Goal: Information Seeking & Learning: Learn about a topic

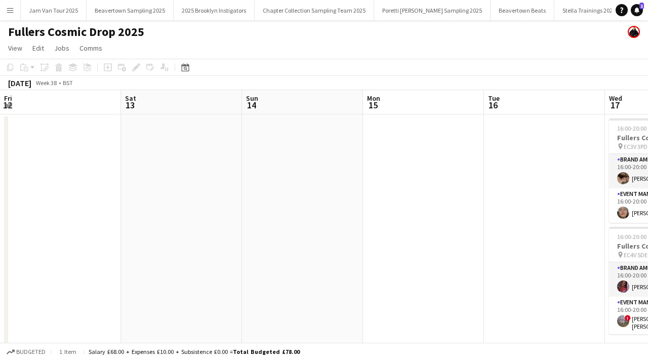
scroll to position [0, 418]
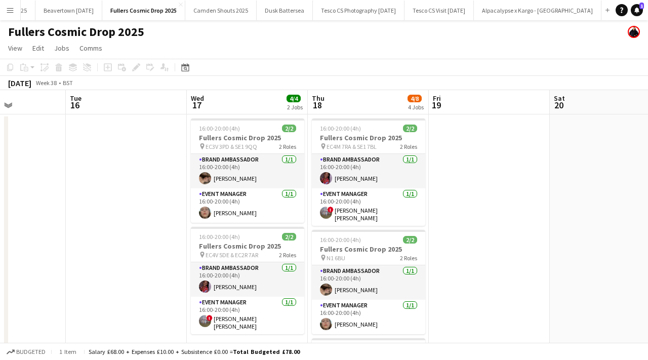
click at [13, 8] on app-icon "Menu" at bounding box center [10, 10] width 8 height 8
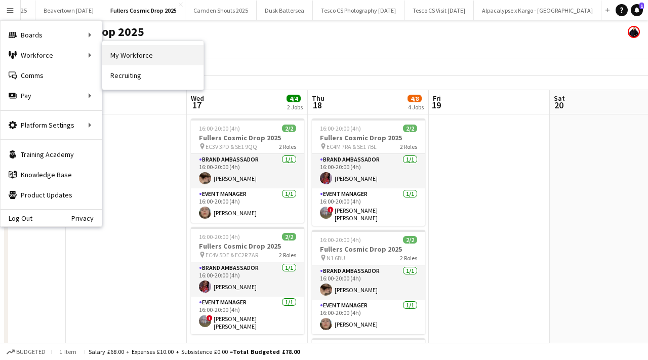
click at [155, 56] on link "My Workforce" at bounding box center [152, 55] width 101 height 20
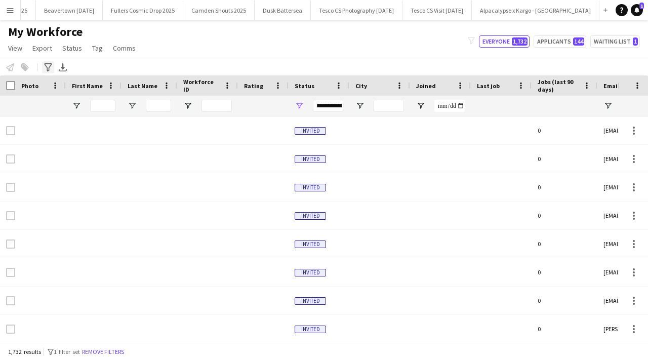
click at [47, 67] on icon "Advanced filters" at bounding box center [48, 67] width 8 height 8
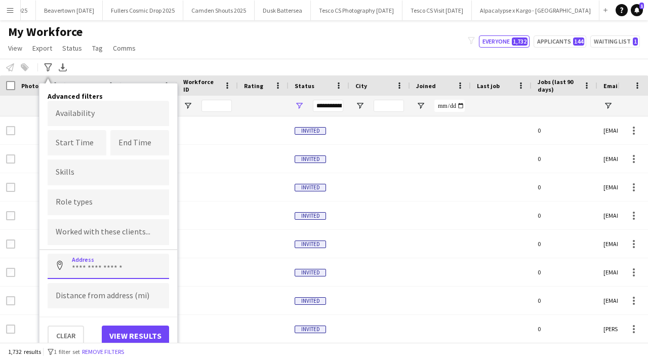
click at [87, 264] on input at bounding box center [109, 266] width 122 height 25
paste input "********"
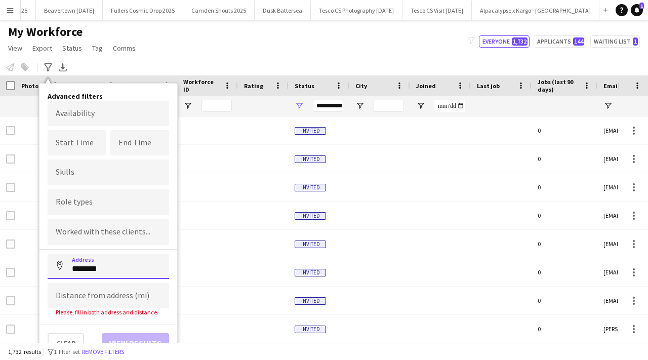
type input "********"
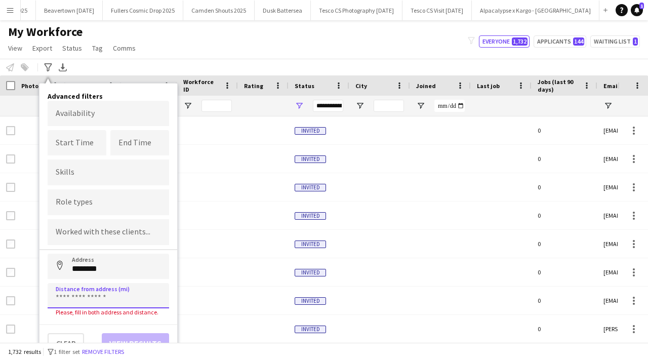
click at [102, 294] on input at bounding box center [109, 295] width 122 height 25
type input "*****"
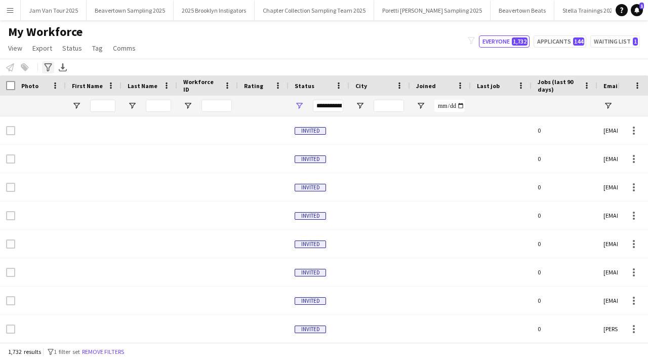
click at [49, 63] on icon at bounding box center [48, 67] width 8 height 8
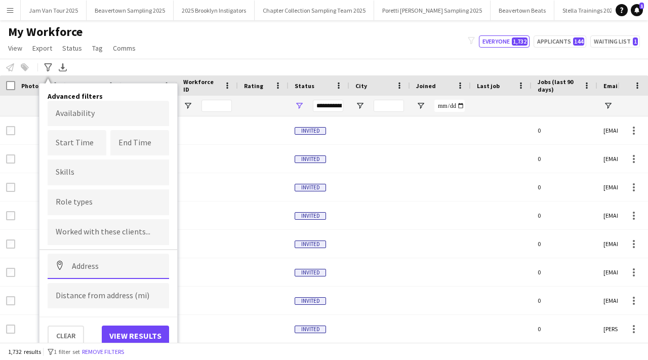
click at [94, 269] on input at bounding box center [109, 266] width 122 height 25
paste input "********"
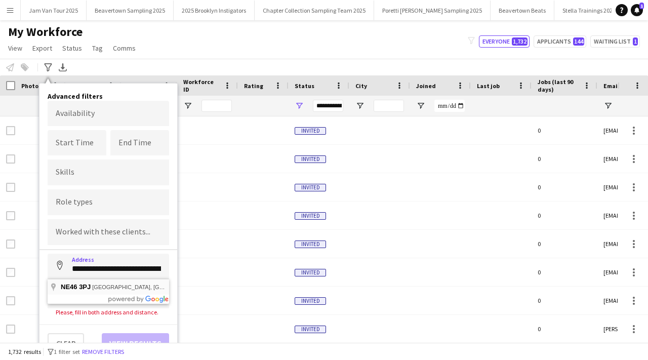
type input "**********"
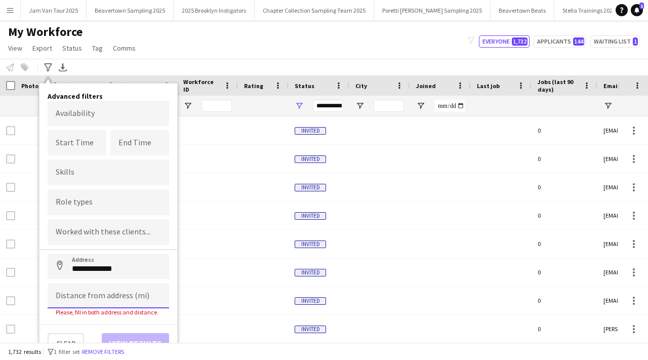
click at [94, 299] on input at bounding box center [109, 295] width 122 height 25
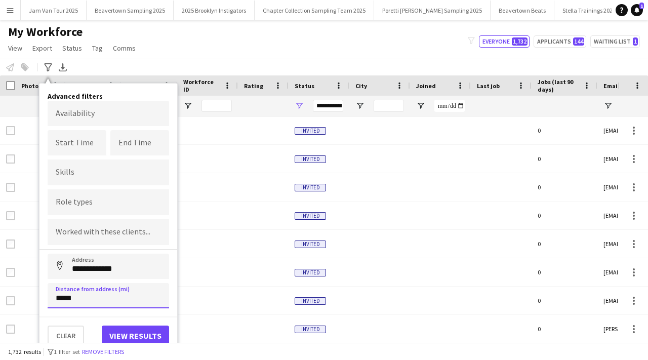
type input "*****"
click at [140, 330] on button "View results" at bounding box center [135, 336] width 67 height 20
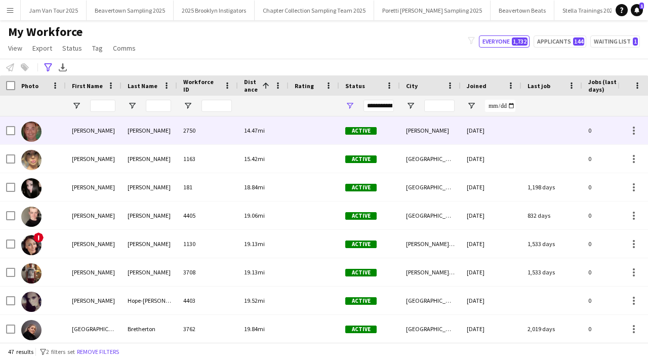
click at [187, 137] on div "2750" at bounding box center [207, 130] width 61 height 28
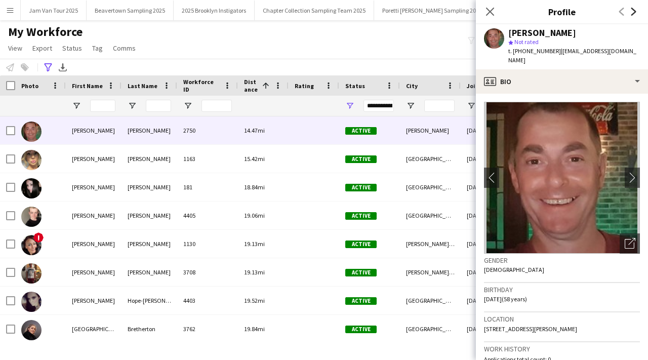
click at [632, 13] on icon "Next" at bounding box center [634, 12] width 8 height 8
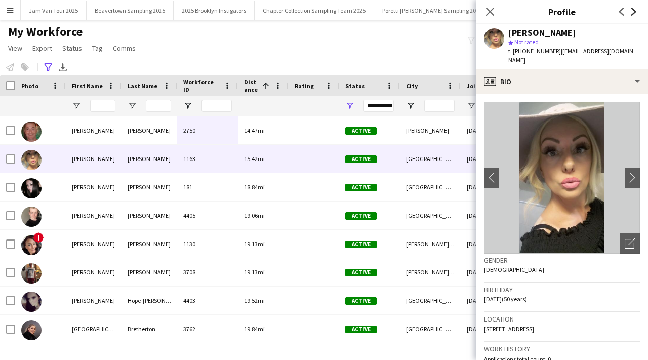
click at [632, 13] on icon "Next" at bounding box center [634, 12] width 8 height 8
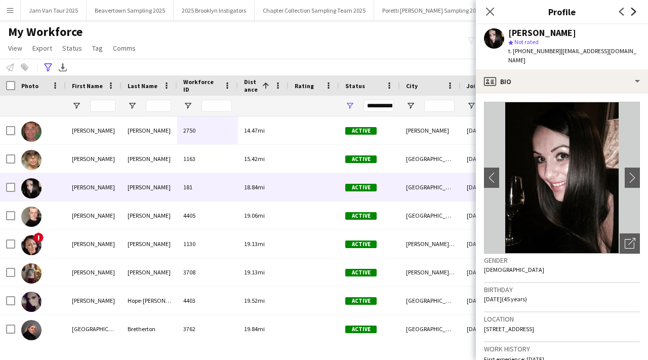
click at [632, 13] on icon "Next" at bounding box center [634, 12] width 8 height 8
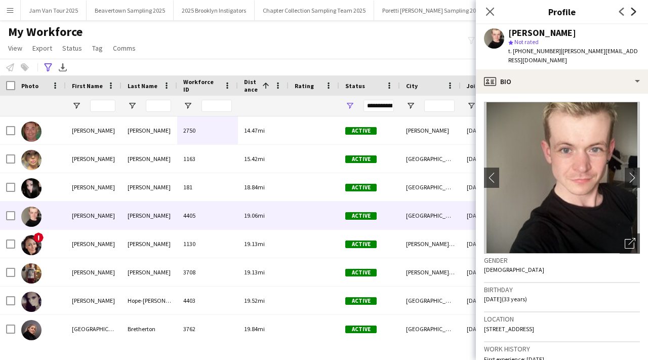
click at [632, 13] on icon "Next" at bounding box center [634, 12] width 8 height 8
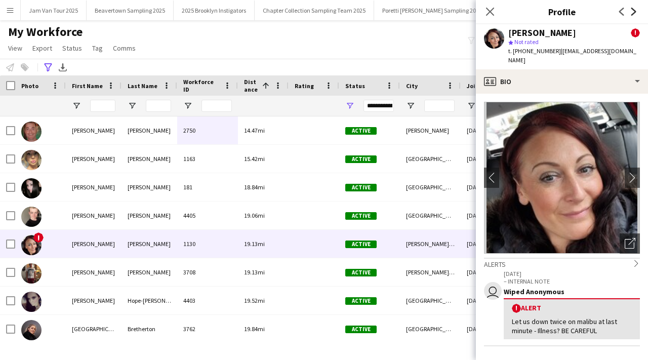
click at [632, 13] on icon "Next" at bounding box center [634, 12] width 8 height 8
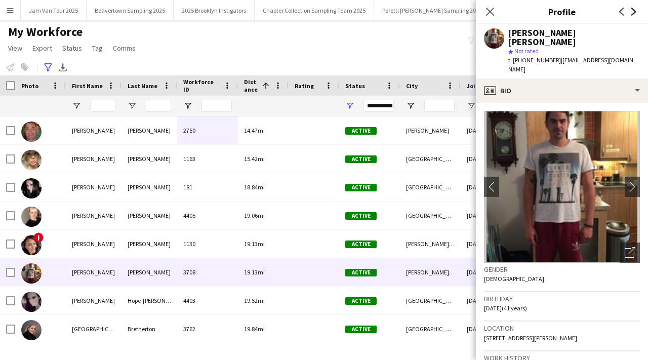
click at [632, 13] on icon "Next" at bounding box center [634, 12] width 8 height 8
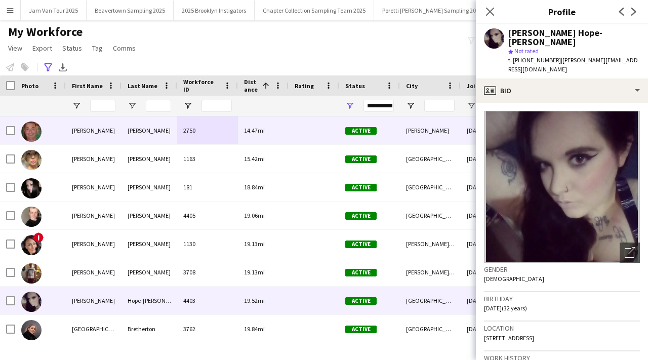
click at [266, 126] on div "14.47mi" at bounding box center [263, 130] width 51 height 28
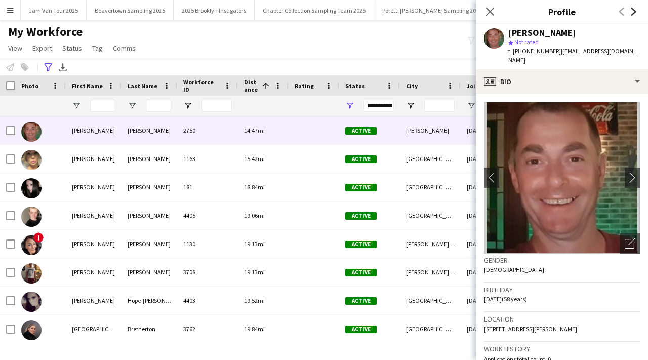
click at [633, 11] on icon "Next" at bounding box center [634, 12] width 8 height 8
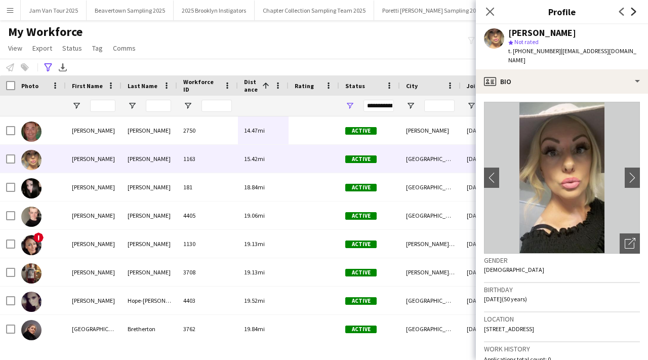
click at [633, 11] on icon "Next" at bounding box center [634, 12] width 8 height 8
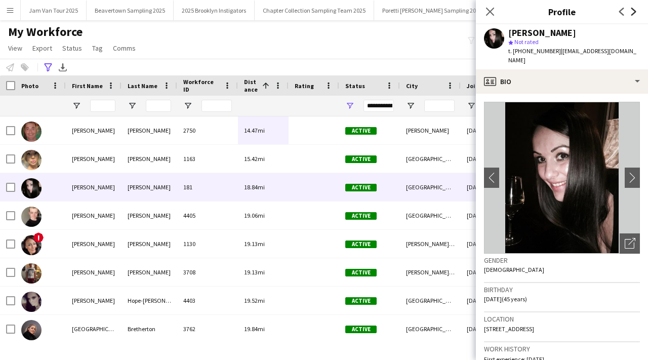
click at [633, 11] on icon "Next" at bounding box center [634, 12] width 8 height 8
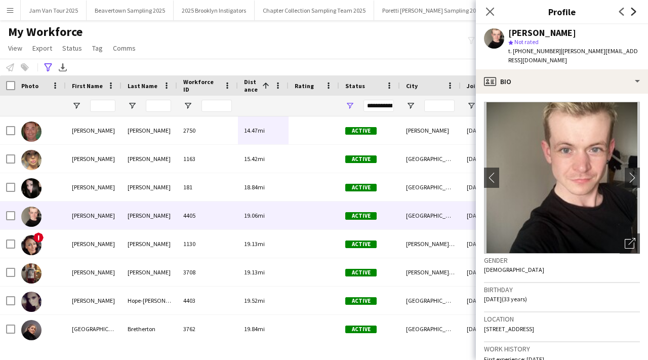
click at [633, 11] on icon "Next" at bounding box center [634, 12] width 8 height 8
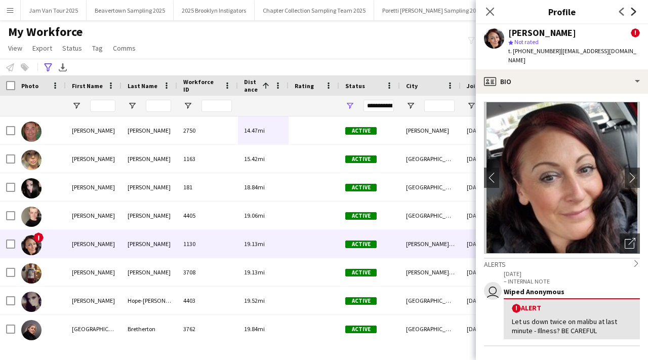
click at [633, 11] on icon "Next" at bounding box center [634, 12] width 8 height 8
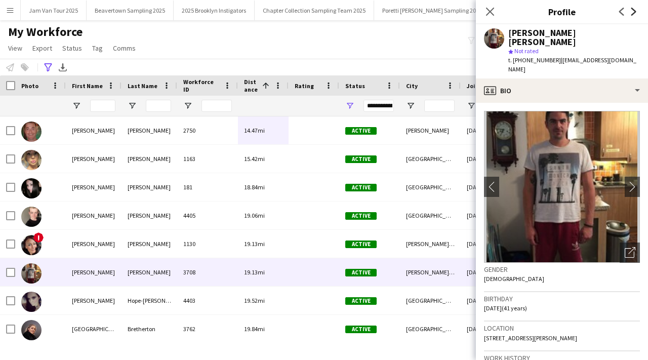
click at [633, 11] on icon "Next" at bounding box center [634, 12] width 8 height 8
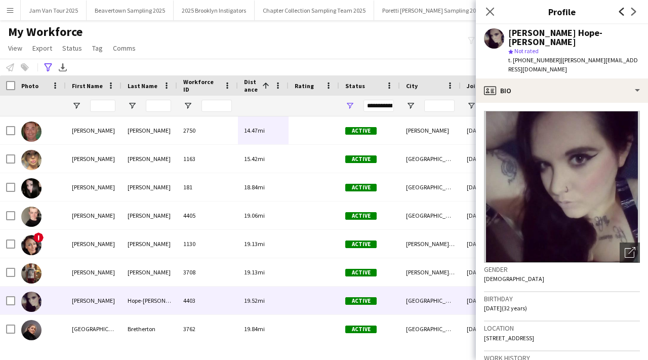
click at [618, 8] on icon "Previous" at bounding box center [622, 12] width 8 height 8
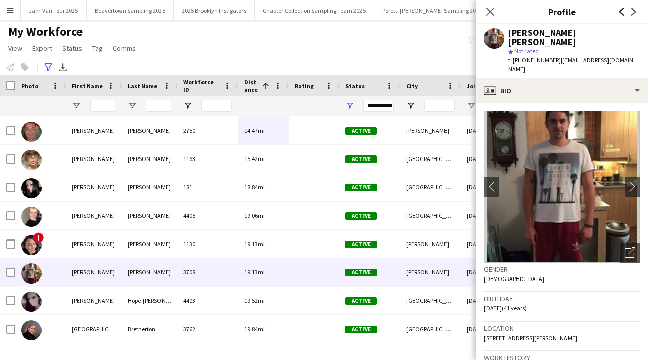
click at [618, 8] on icon "Previous" at bounding box center [622, 12] width 8 height 8
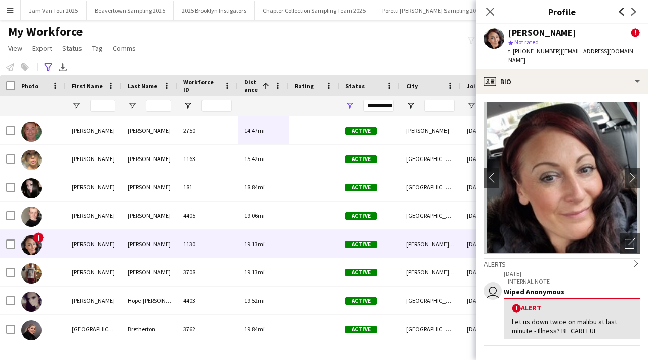
click at [618, 8] on icon "Previous" at bounding box center [622, 12] width 8 height 8
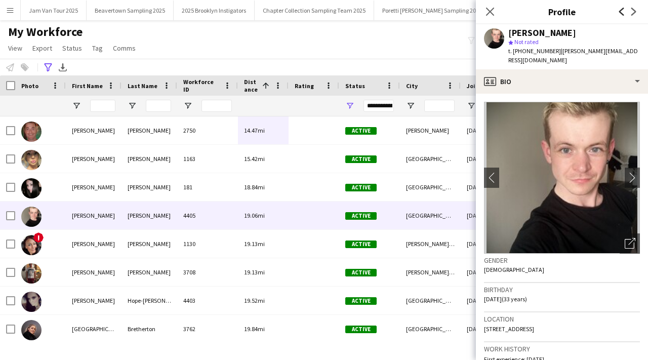
click at [618, 8] on icon "Previous" at bounding box center [622, 12] width 8 height 8
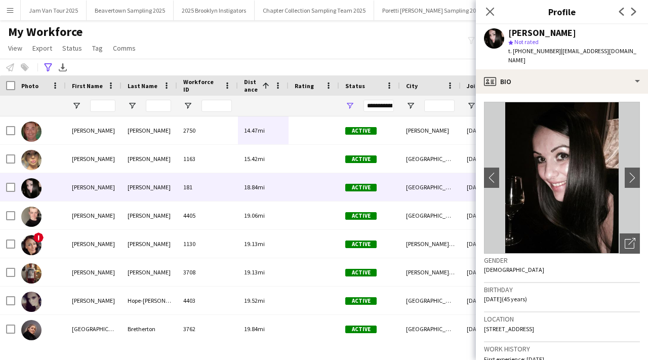
click at [491, 23] on div "Close pop-in Profile Previous Next" at bounding box center [562, 12] width 172 height 24
click at [496, 6] on app-icon "Close pop-in" at bounding box center [490, 12] width 15 height 15
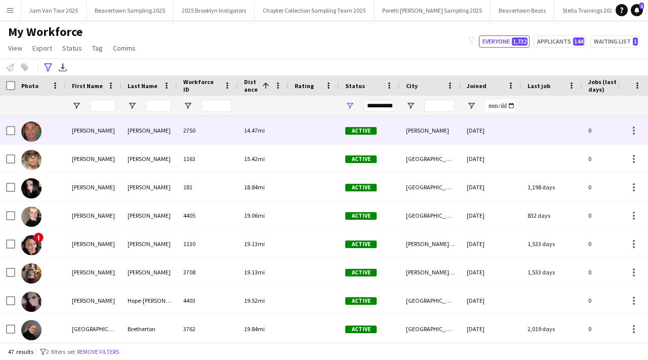
click at [245, 122] on div "14.47mi" at bounding box center [263, 130] width 51 height 28
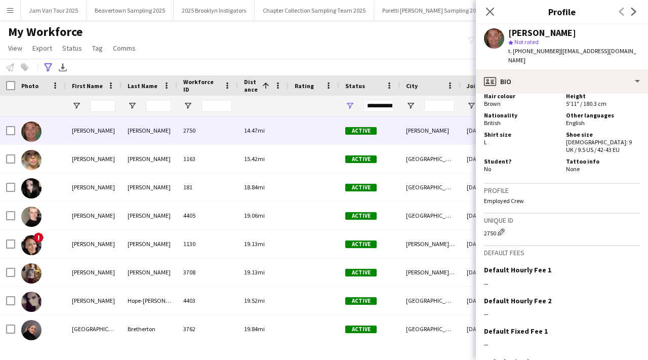
scroll to position [620, 0]
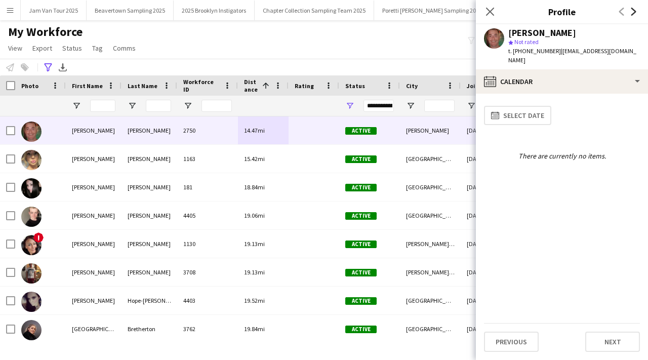
click at [630, 10] on icon "Next" at bounding box center [634, 12] width 8 height 8
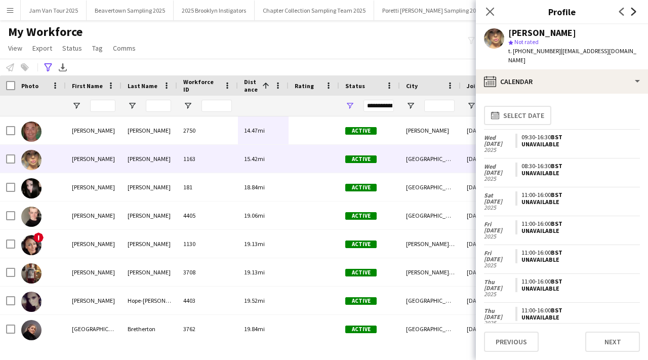
click at [630, 9] on icon "Next" at bounding box center [634, 12] width 8 height 8
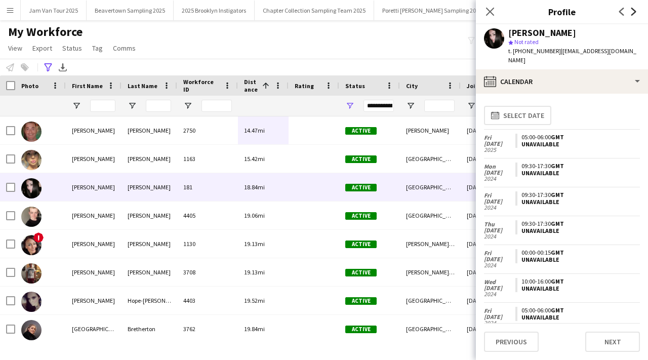
click at [630, 9] on icon "Next" at bounding box center [634, 12] width 8 height 8
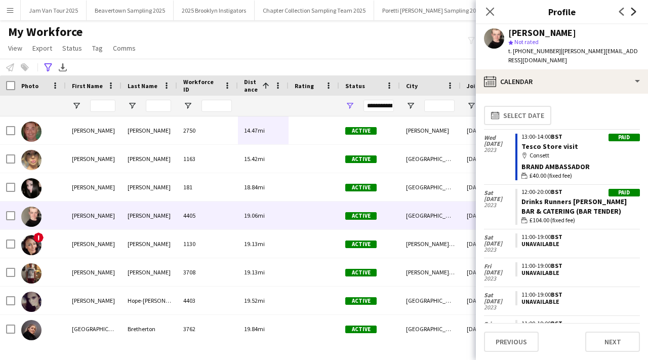
click at [630, 9] on icon "Next" at bounding box center [634, 12] width 8 height 8
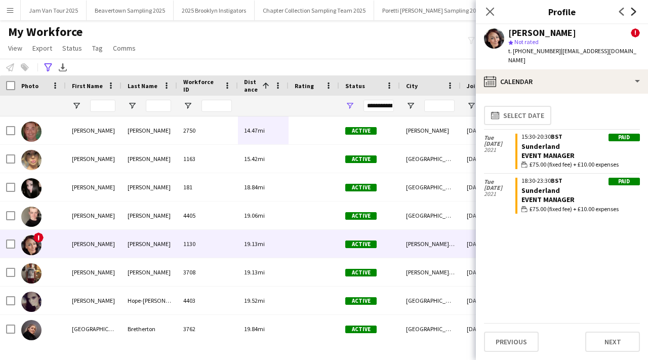
click at [630, 9] on icon "Next" at bounding box center [634, 12] width 8 height 8
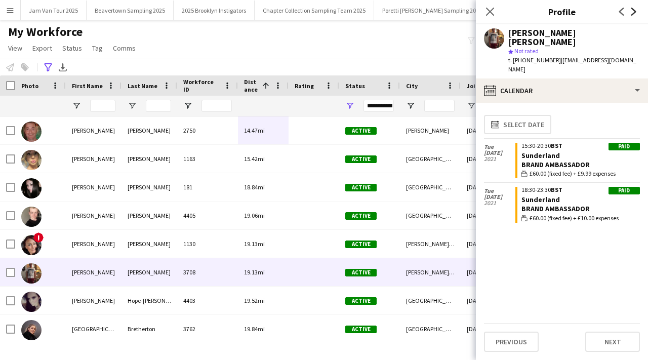
click at [630, 9] on icon "Next" at bounding box center [634, 12] width 8 height 8
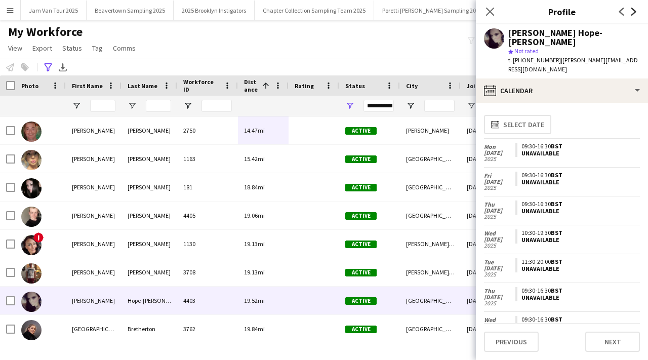
click at [630, 9] on icon "Next" at bounding box center [634, 12] width 8 height 8
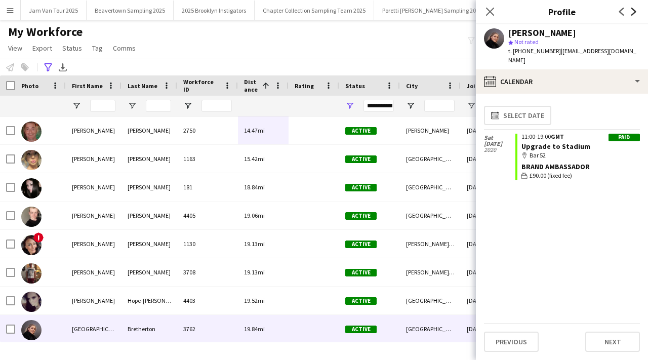
click at [630, 9] on icon "Next" at bounding box center [634, 12] width 8 height 8
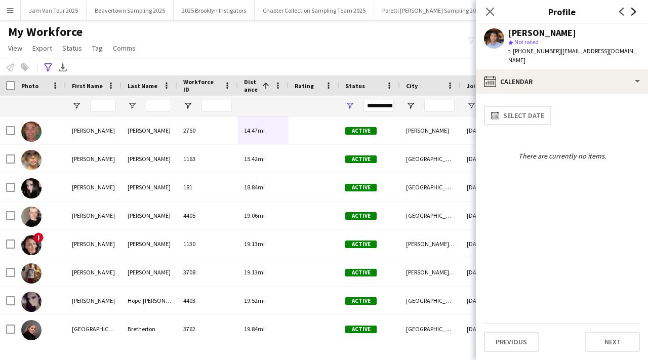
click at [630, 9] on icon "Next" at bounding box center [634, 12] width 8 height 8
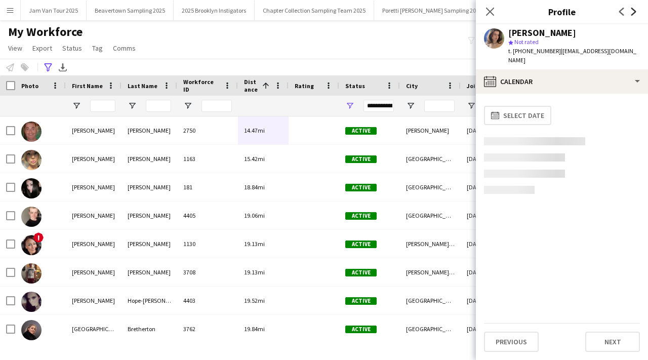
click at [630, 9] on icon "Next" at bounding box center [634, 12] width 8 height 8
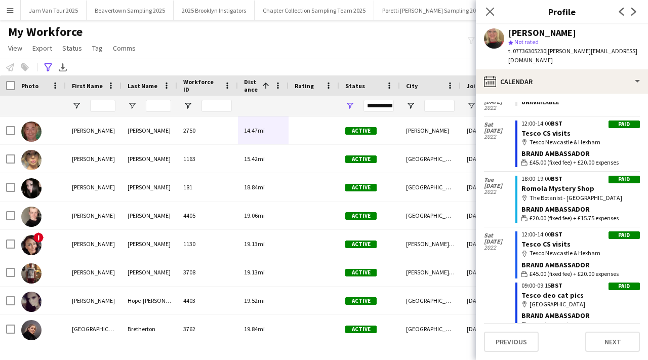
scroll to position [704, 0]
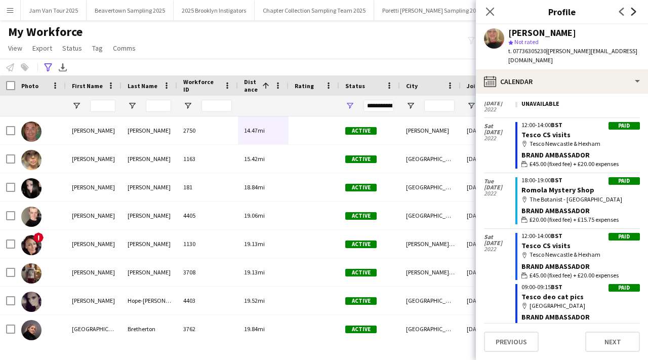
click at [632, 11] on icon "Next" at bounding box center [634, 12] width 8 height 8
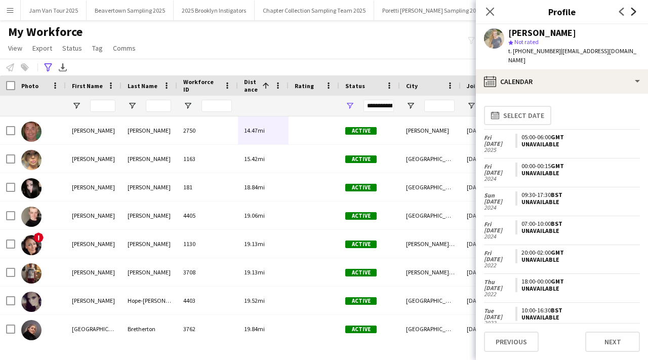
click at [632, 11] on icon "Next" at bounding box center [634, 12] width 8 height 8
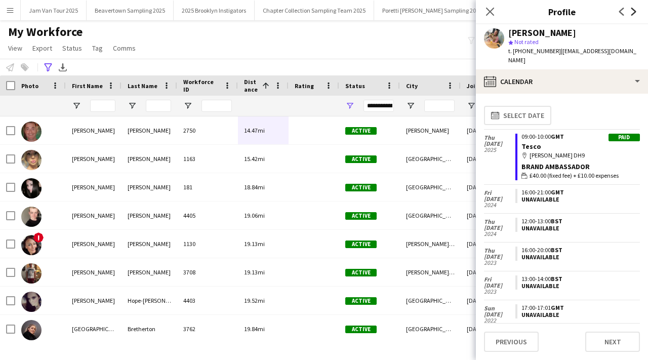
click at [632, 10] on icon "Next" at bounding box center [634, 12] width 8 height 8
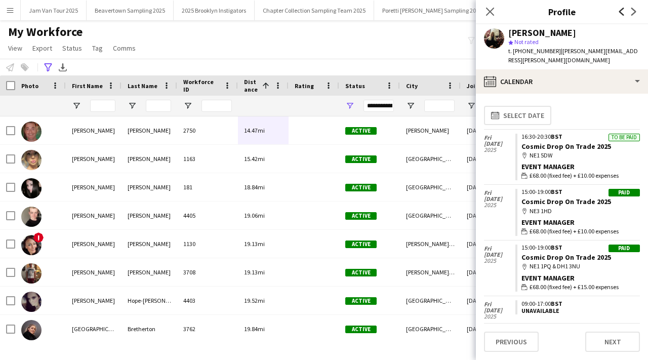
click at [622, 10] on icon at bounding box center [621, 12] width 5 height 8
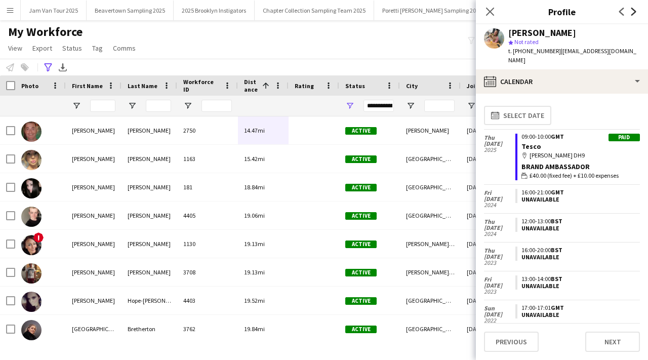
click at [630, 8] on icon "Next" at bounding box center [634, 12] width 8 height 8
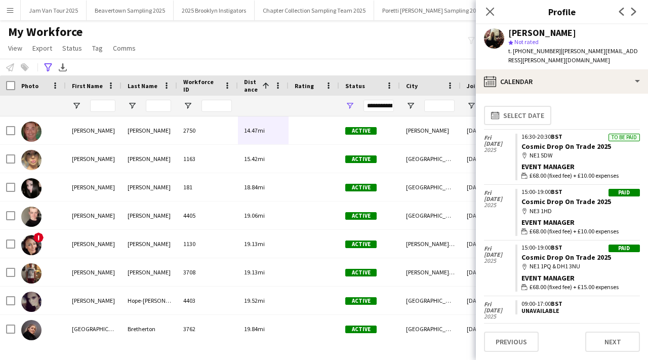
click at [630, 7] on app-icon "Next" at bounding box center [634, 12] width 12 height 12
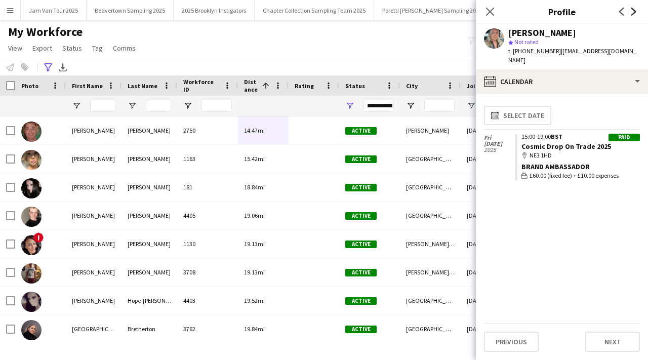
click at [631, 8] on icon at bounding box center [633, 12] width 5 height 8
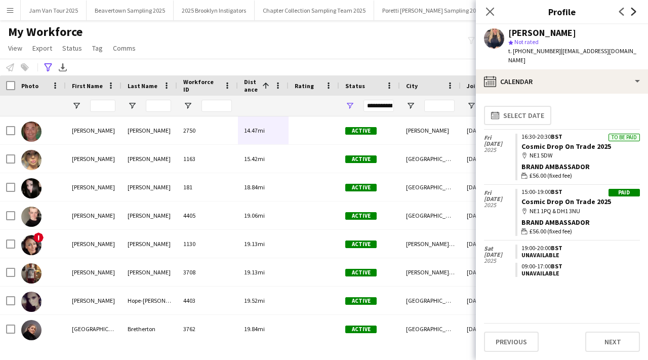
click at [631, 8] on icon at bounding box center [633, 12] width 5 height 8
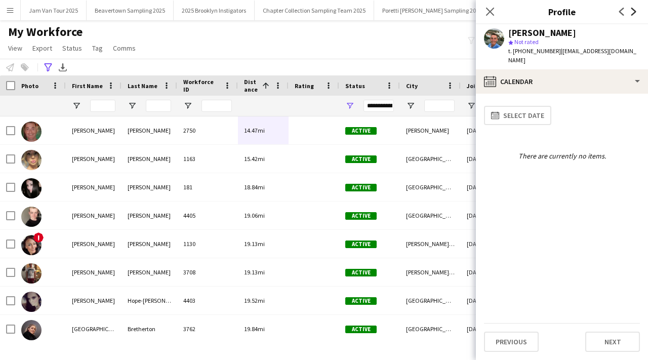
click at [632, 8] on icon at bounding box center [633, 12] width 5 height 8
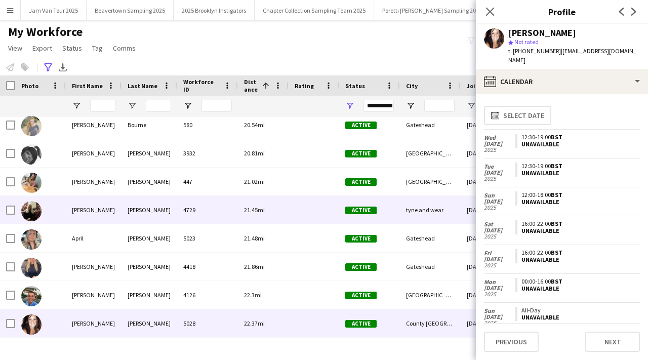
scroll to position [354, 0]
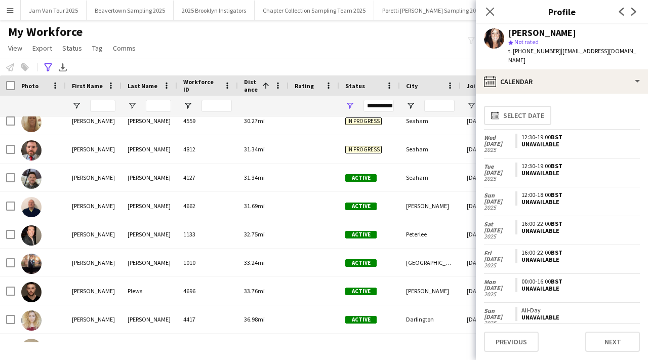
click at [8, 9] on app-icon "Menu" at bounding box center [10, 10] width 8 height 8
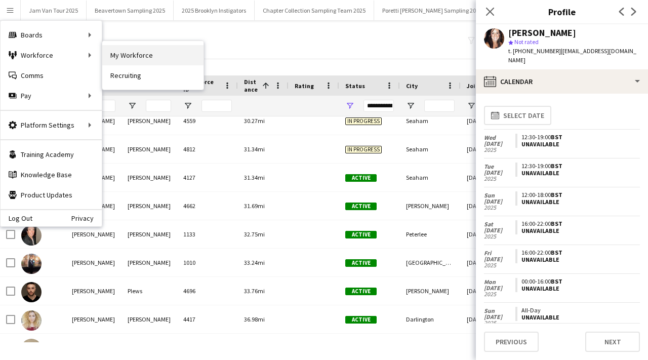
click at [143, 57] on link "My Workforce" at bounding box center [152, 55] width 101 height 20
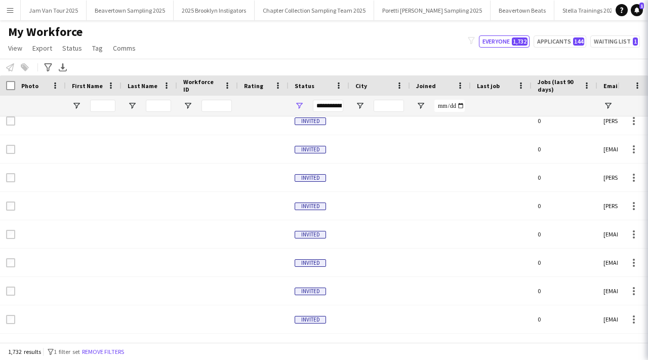
type input "**********"
type input "*****"
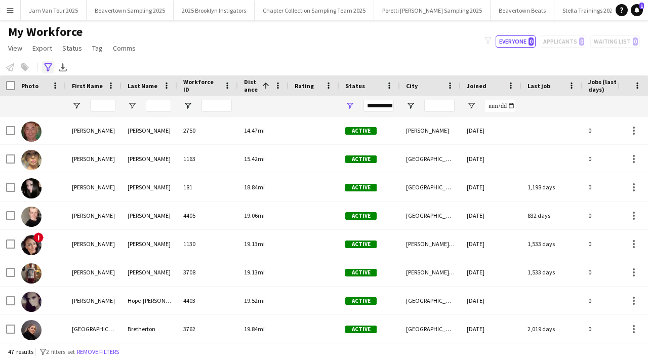
click at [52, 69] on icon "Advanced filters" at bounding box center [48, 67] width 8 height 8
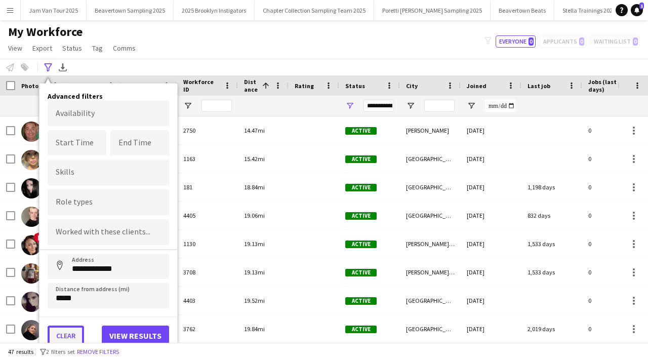
click at [71, 338] on button "Clear" at bounding box center [66, 336] width 36 height 20
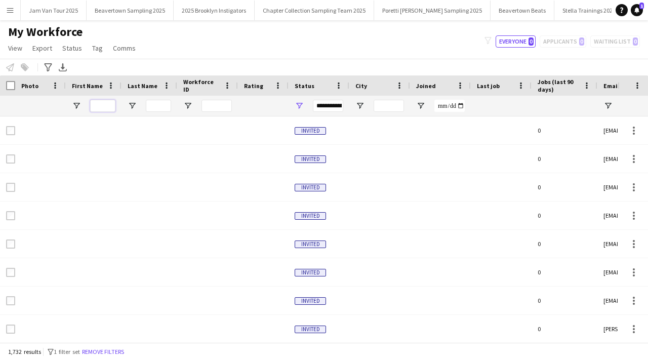
click at [100, 110] on input "First Name Filter Input" at bounding box center [102, 106] width 25 height 12
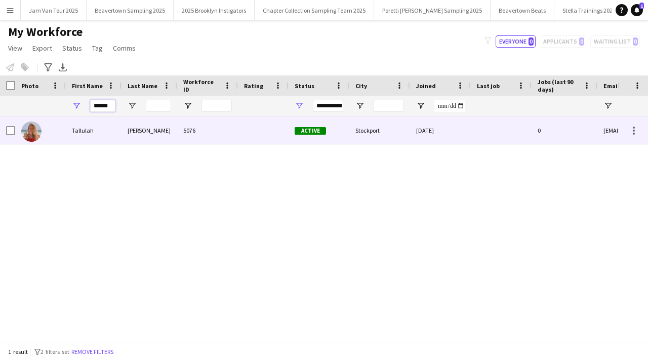
type input "******"
click at [156, 134] on div "[PERSON_NAME]" at bounding box center [150, 130] width 56 height 28
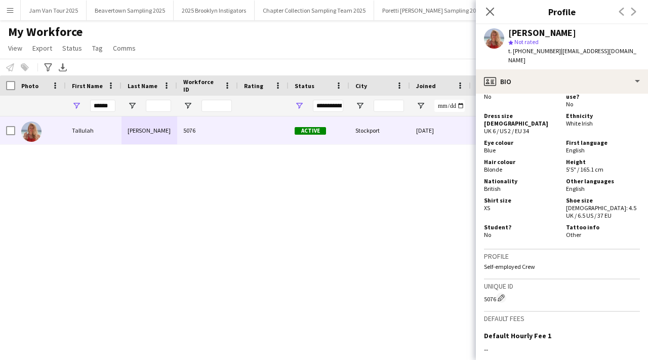
scroll to position [655, 0]
click at [491, 11] on icon at bounding box center [490, 12] width 10 height 10
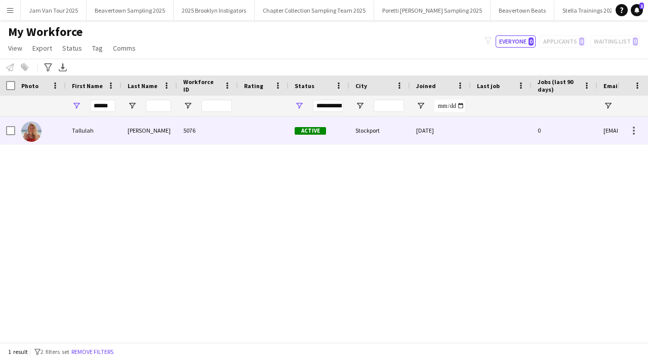
click at [69, 133] on div "Tallulah" at bounding box center [94, 130] width 56 height 28
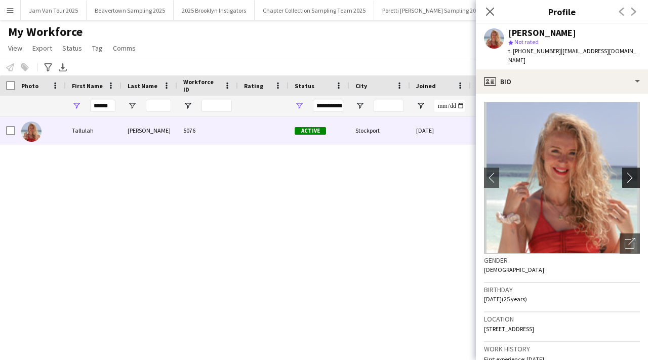
click at [632, 177] on button "chevron-right" at bounding box center [632, 178] width 20 height 20
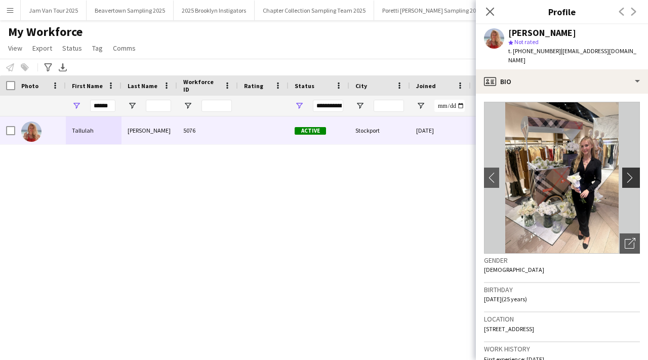
click at [632, 172] on app-icon "chevron-right" at bounding box center [633, 177] width 16 height 11
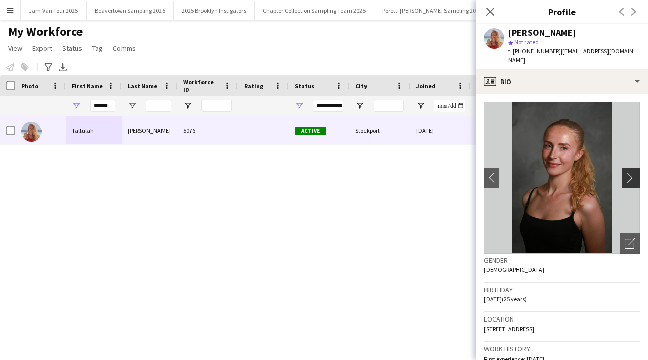
click at [632, 172] on app-icon "chevron-right" at bounding box center [633, 177] width 16 height 11
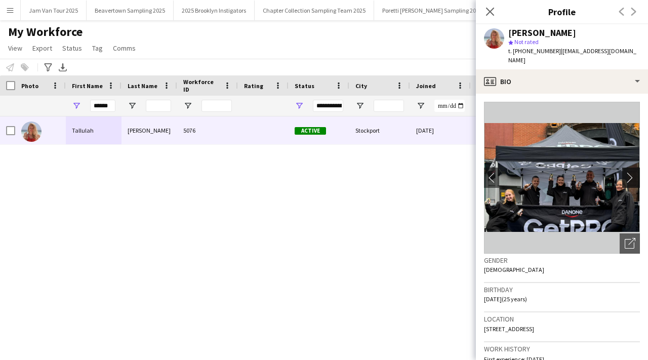
click at [632, 172] on app-icon "chevron-right" at bounding box center [633, 177] width 16 height 11
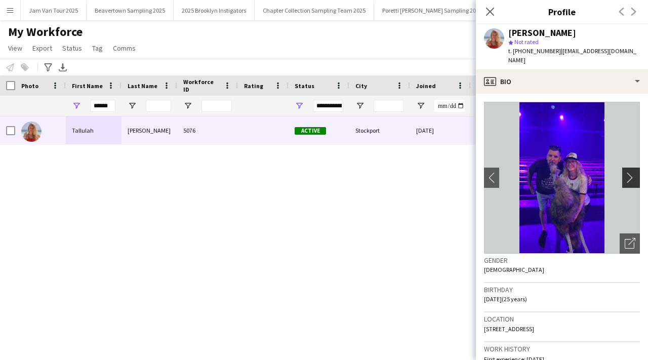
click at [632, 172] on app-icon "chevron-right" at bounding box center [633, 177] width 16 height 11
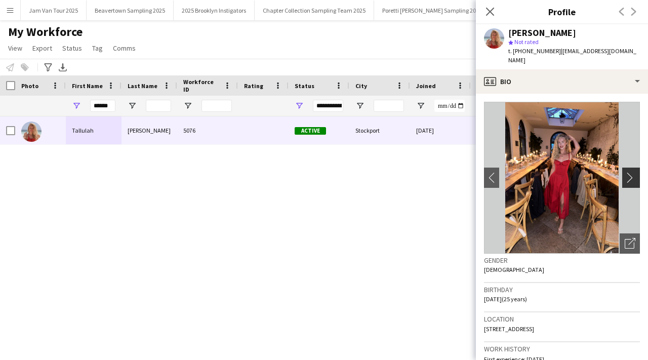
click at [632, 172] on app-icon "chevron-right" at bounding box center [633, 177] width 16 height 11
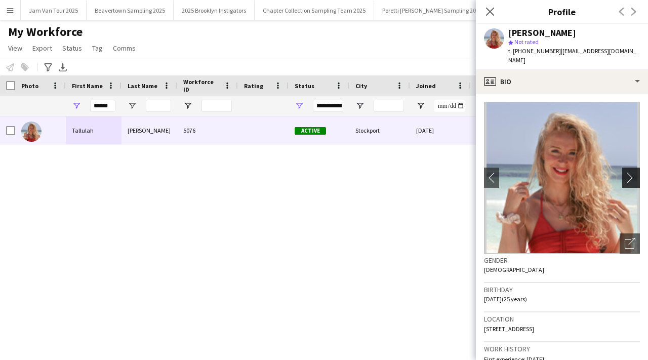
click at [632, 172] on app-icon "chevron-right" at bounding box center [633, 177] width 16 height 11
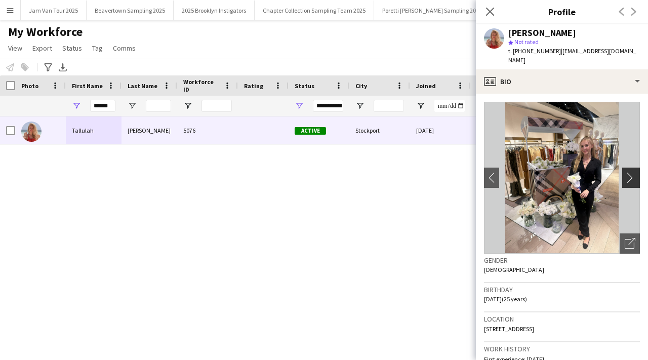
click at [632, 172] on app-icon "chevron-right" at bounding box center [633, 177] width 16 height 11
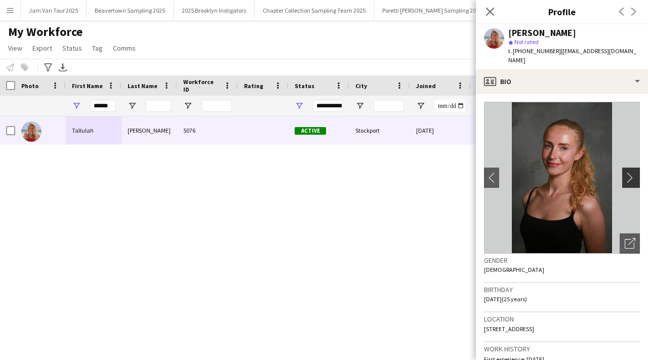
click at [632, 172] on app-icon "chevron-right" at bounding box center [633, 177] width 16 height 11
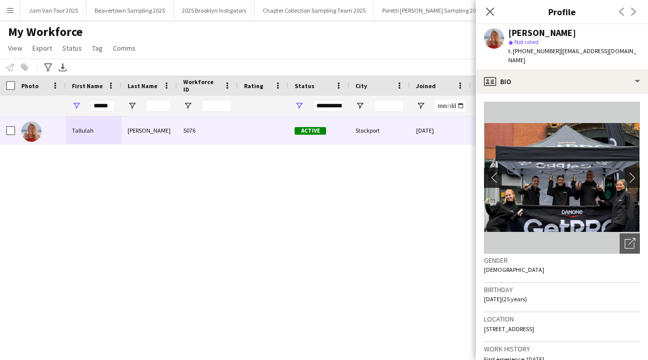
click at [493, 172] on app-icon "chevron-left" at bounding box center [492, 177] width 16 height 11
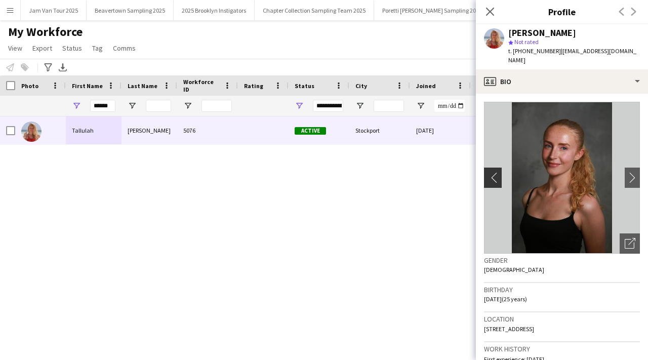
click at [493, 172] on app-icon "chevron-left" at bounding box center [492, 177] width 16 height 11
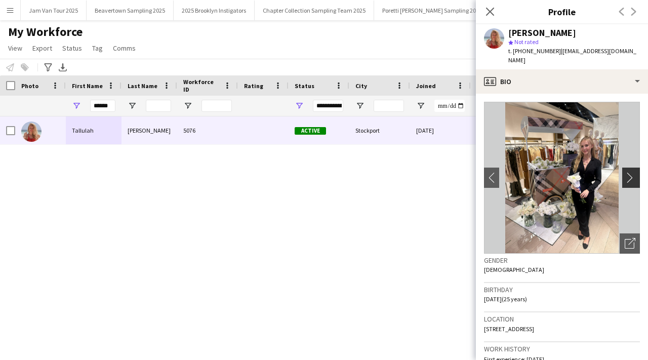
click at [633, 172] on app-icon "chevron-right" at bounding box center [633, 177] width 16 height 11
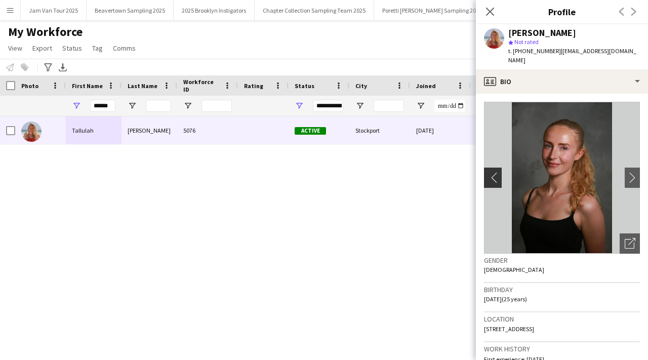
click at [494, 172] on app-icon "chevron-left" at bounding box center [492, 177] width 16 height 11
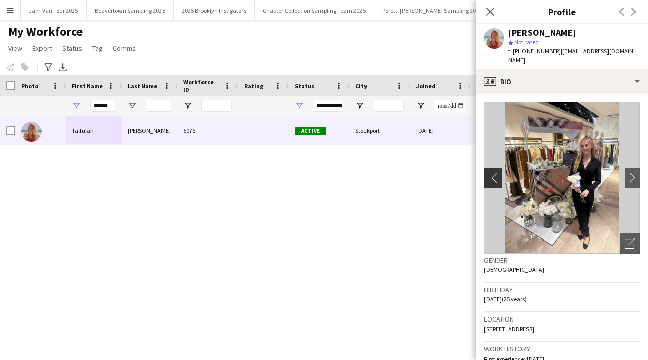
click at [494, 172] on app-icon "chevron-left" at bounding box center [492, 177] width 16 height 11
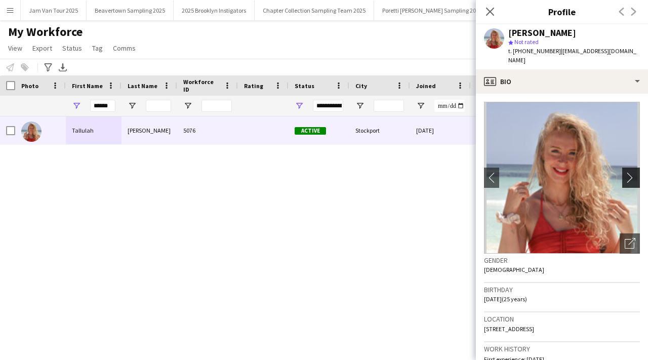
click at [637, 172] on app-icon "chevron-right" at bounding box center [633, 177] width 16 height 11
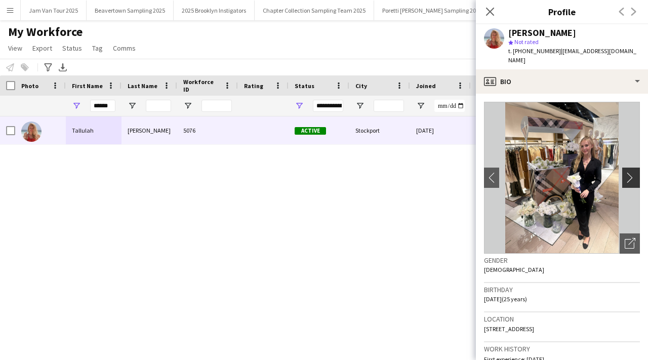
click at [637, 172] on app-icon "chevron-right" at bounding box center [633, 177] width 16 height 11
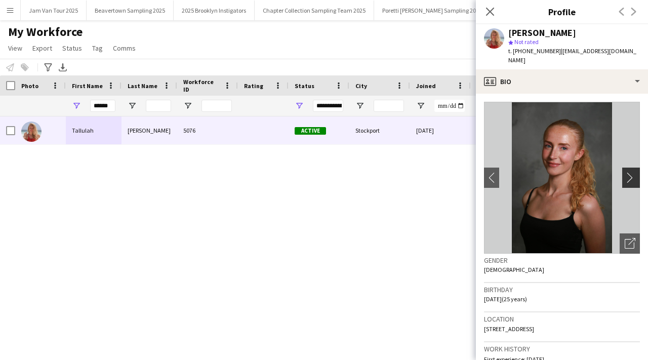
click at [637, 172] on app-icon "chevron-right" at bounding box center [633, 177] width 16 height 11
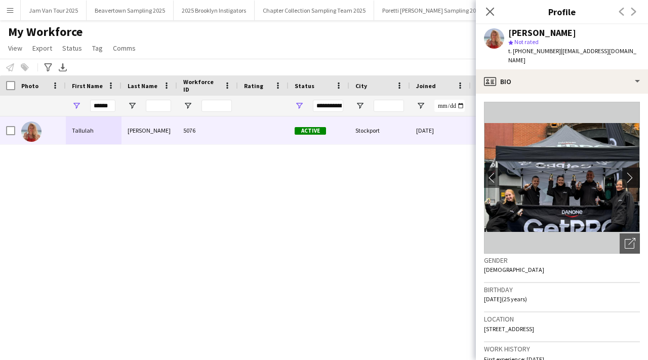
click at [637, 172] on app-icon "chevron-right" at bounding box center [633, 177] width 16 height 11
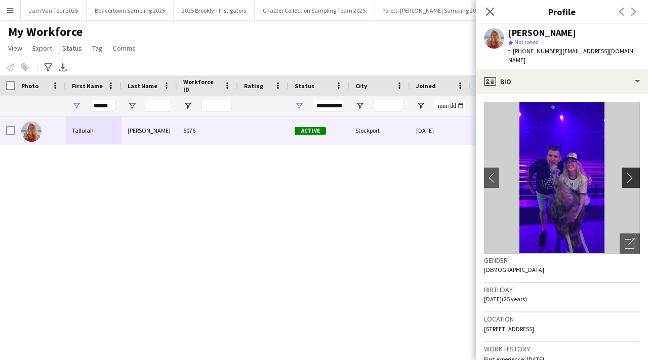
click at [637, 172] on app-icon "chevron-right" at bounding box center [633, 177] width 16 height 11
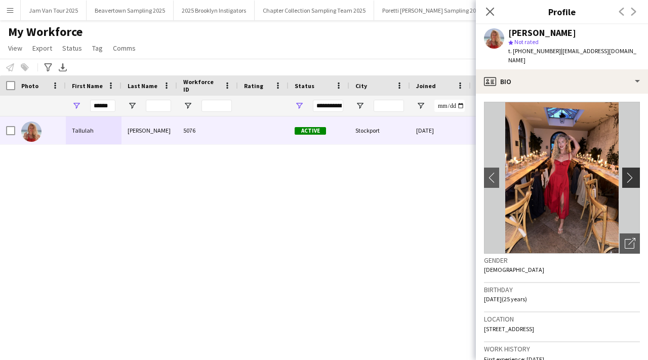
click at [634, 172] on app-icon "chevron-right" at bounding box center [633, 177] width 16 height 11
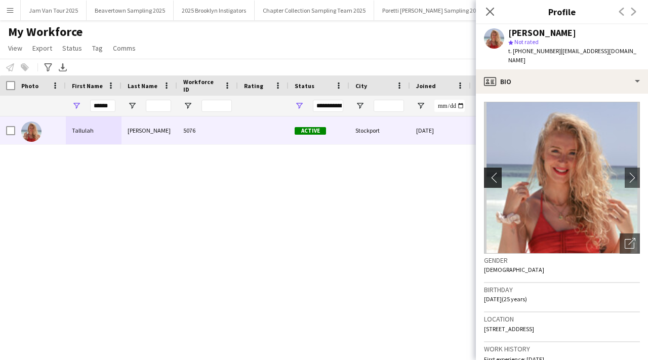
click at [492, 172] on app-icon "chevron-left" at bounding box center [492, 177] width 16 height 11
